Goal: Navigation & Orientation: Find specific page/section

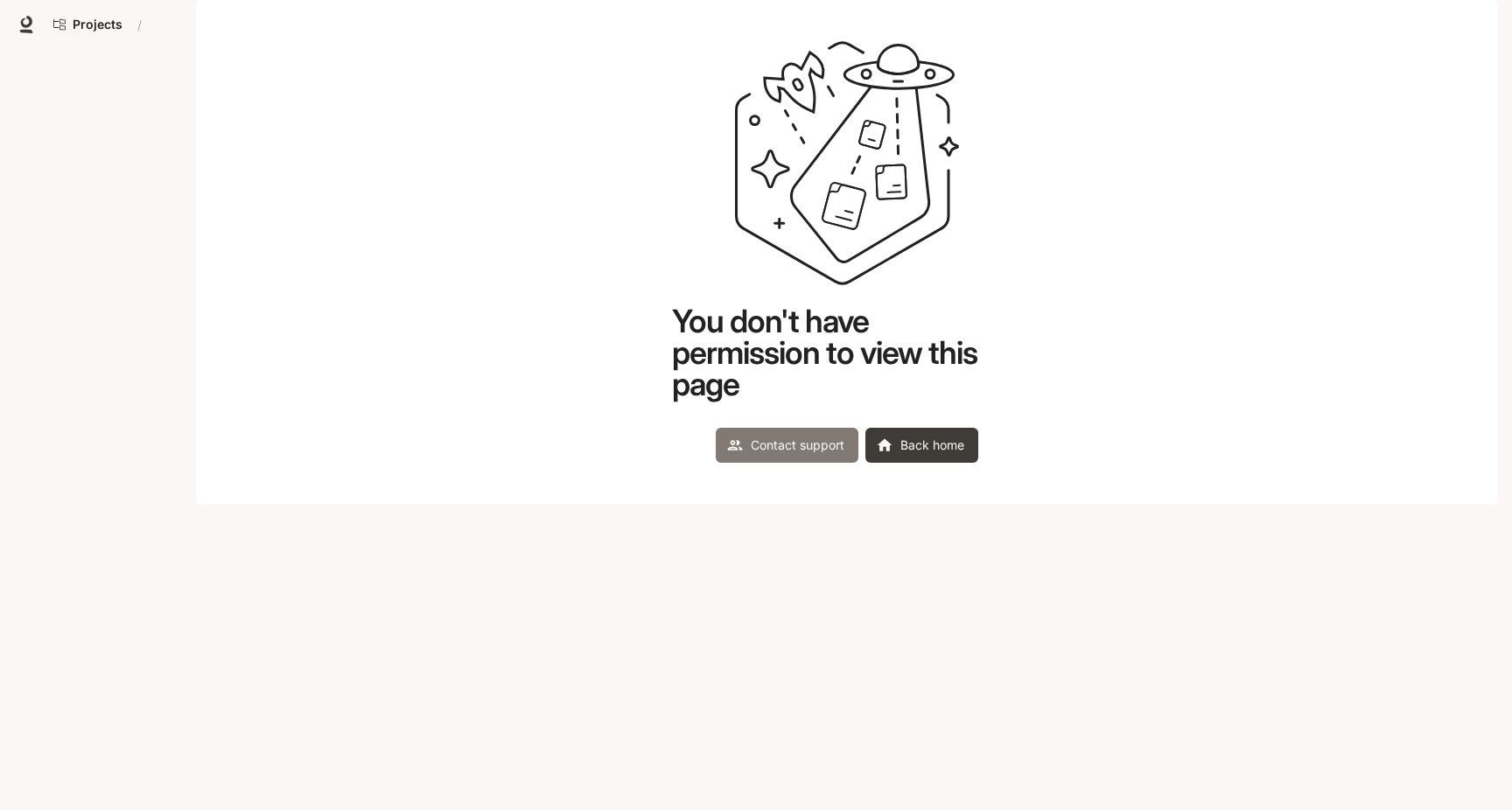
click at [813, 463] on link "Contact support" at bounding box center [786, 445] width 143 height 35
click at [922, 463] on link "Back home" at bounding box center [921, 445] width 113 height 35
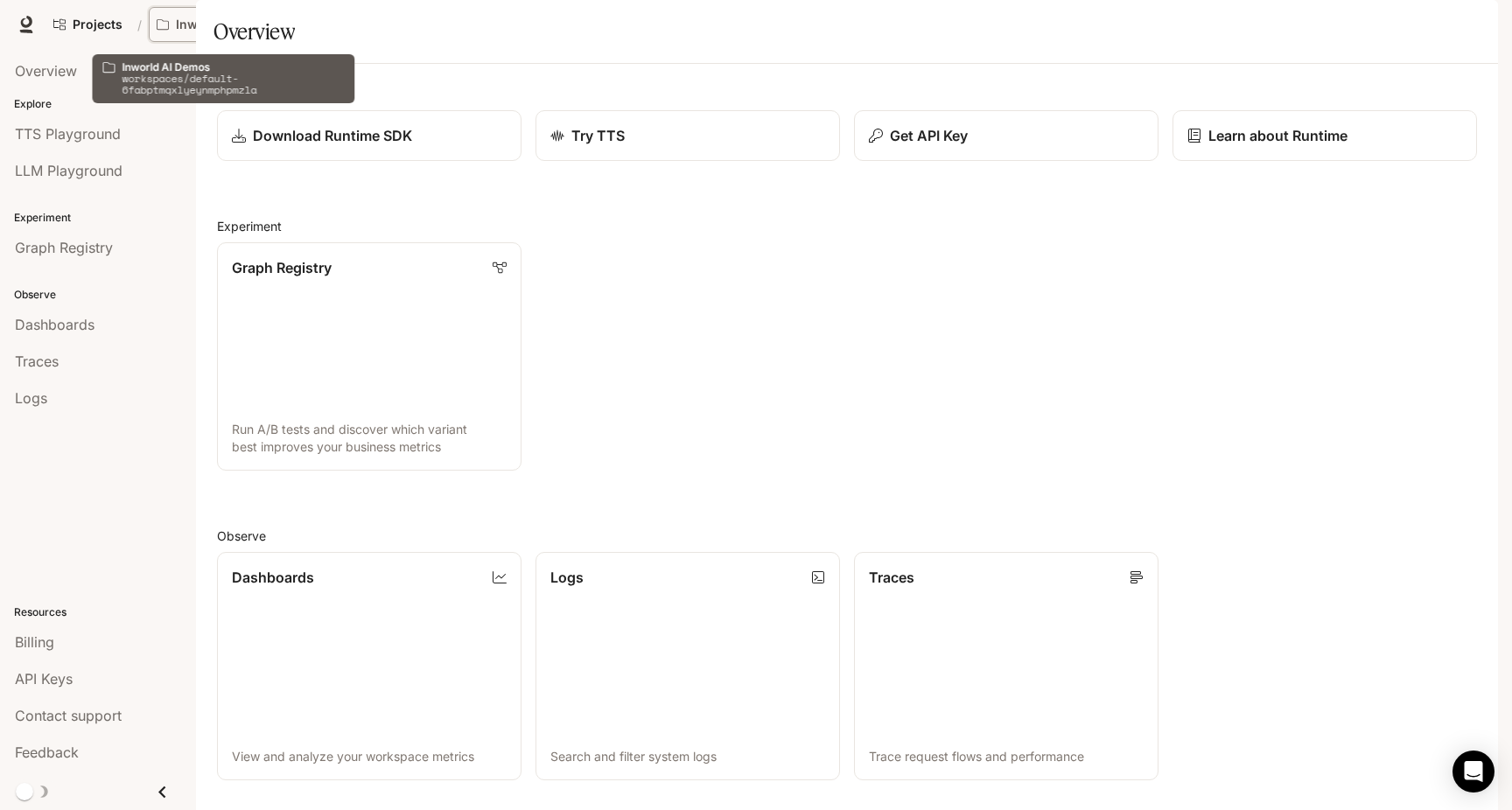
click at [199, 25] on p "Inworld AI Demos" at bounding box center [224, 25] width 98 height 15
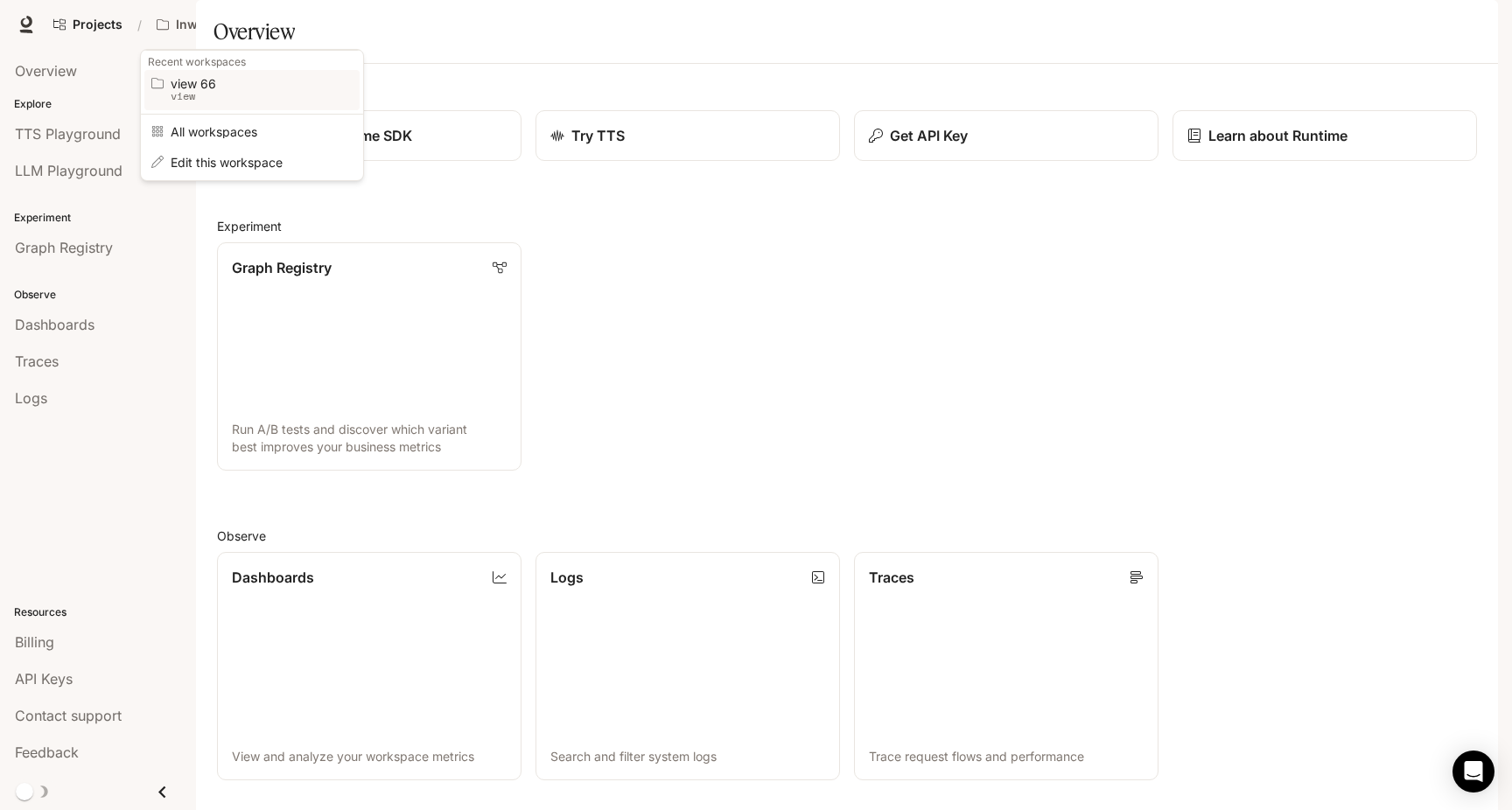
click at [200, 93] on p "view" at bounding box center [249, 96] width 158 height 12
click at [212, 29] on p "view 66" at bounding box center [200, 25] width 48 height 15
click at [218, 94] on p "default-6fabptmqxlyeynmphpmzla" at bounding box center [249, 96] width 158 height 12
click at [101, 25] on span "Projects" at bounding box center [97, 25] width 49 height 15
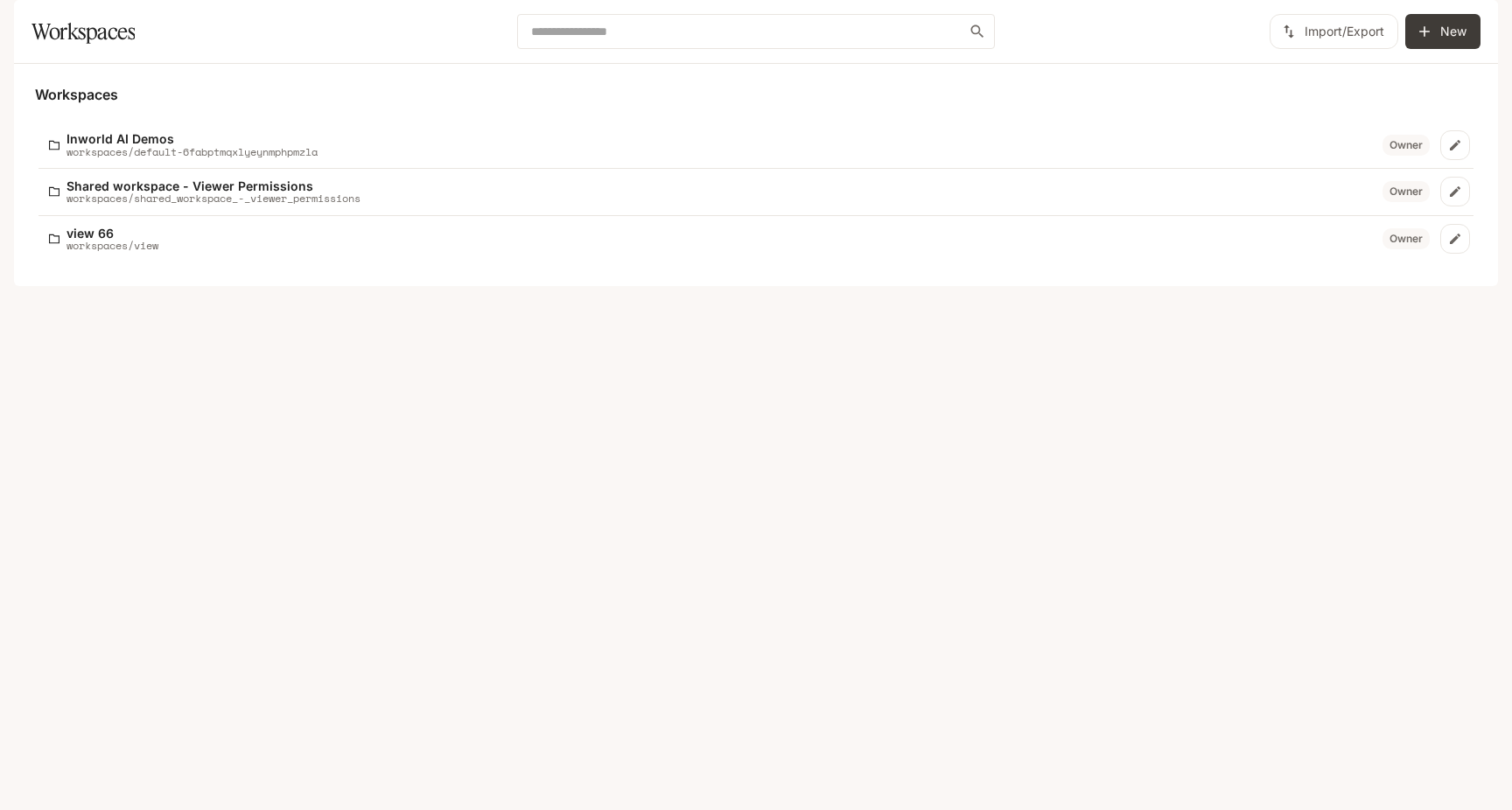
click at [1480, 6] on div at bounding box center [756, 25] width 1512 height 49
click at [1480, 21] on icon "button" at bounding box center [1473, 25] width 17 height 17
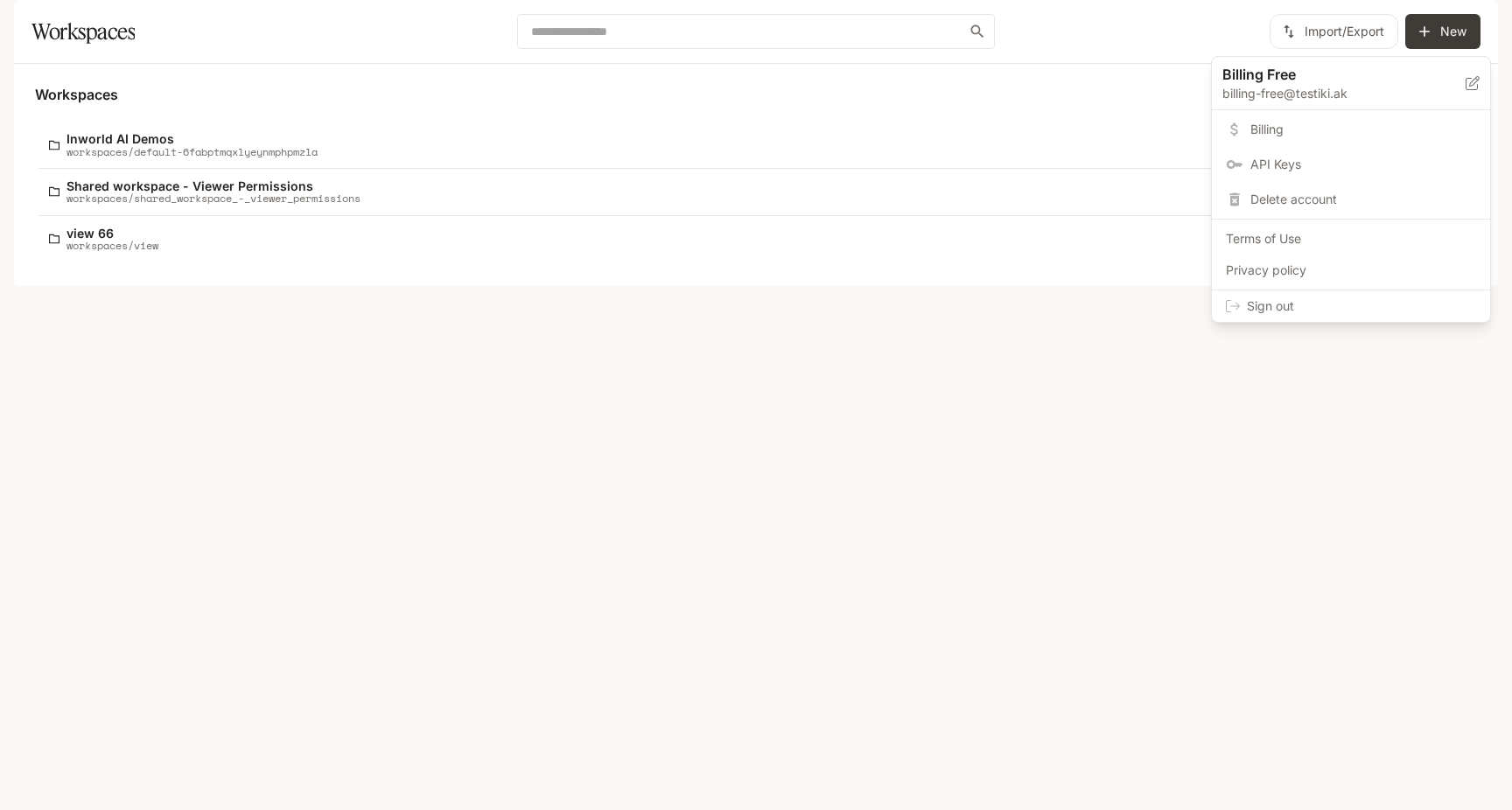
click at [1237, 312] on icon at bounding box center [1232, 306] width 14 height 14
